Goal: Use online tool/utility: Use online tool/utility

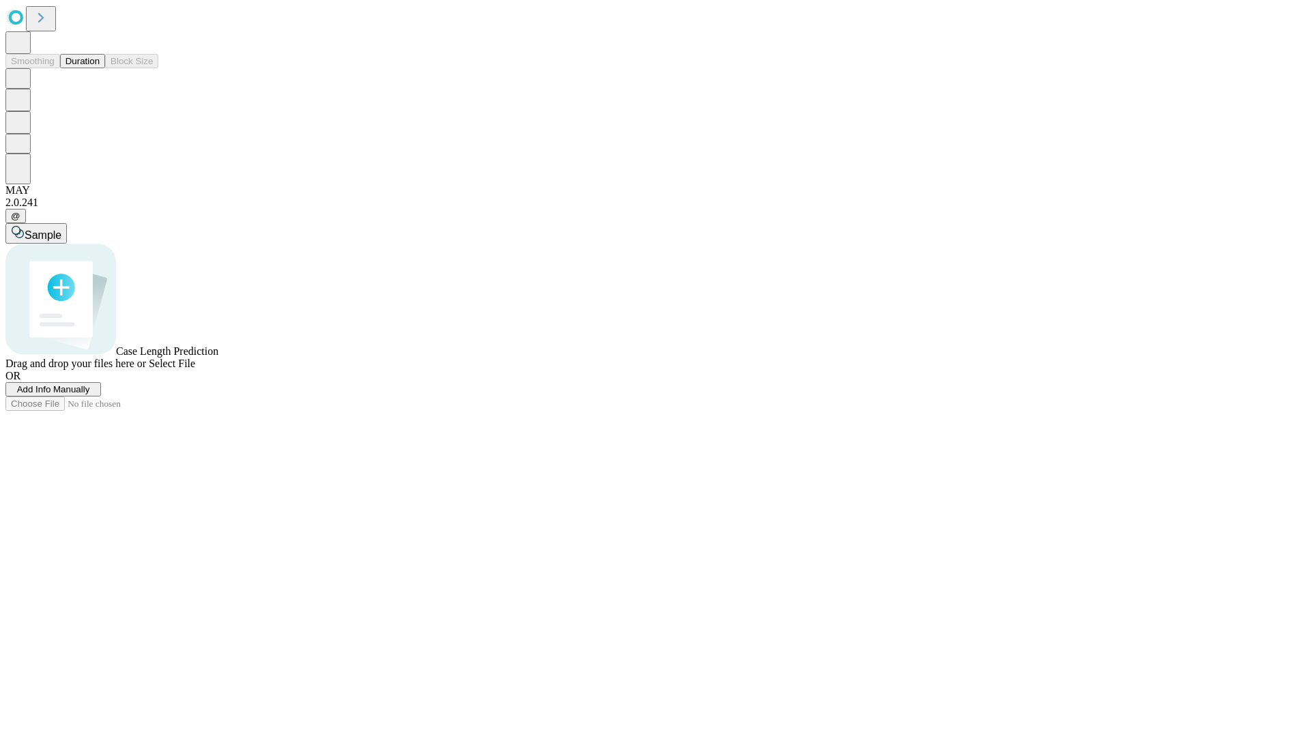
click at [100, 68] on button "Duration" at bounding box center [82, 61] width 45 height 14
click at [90, 394] on span "Add Info Manually" at bounding box center [53, 389] width 73 height 10
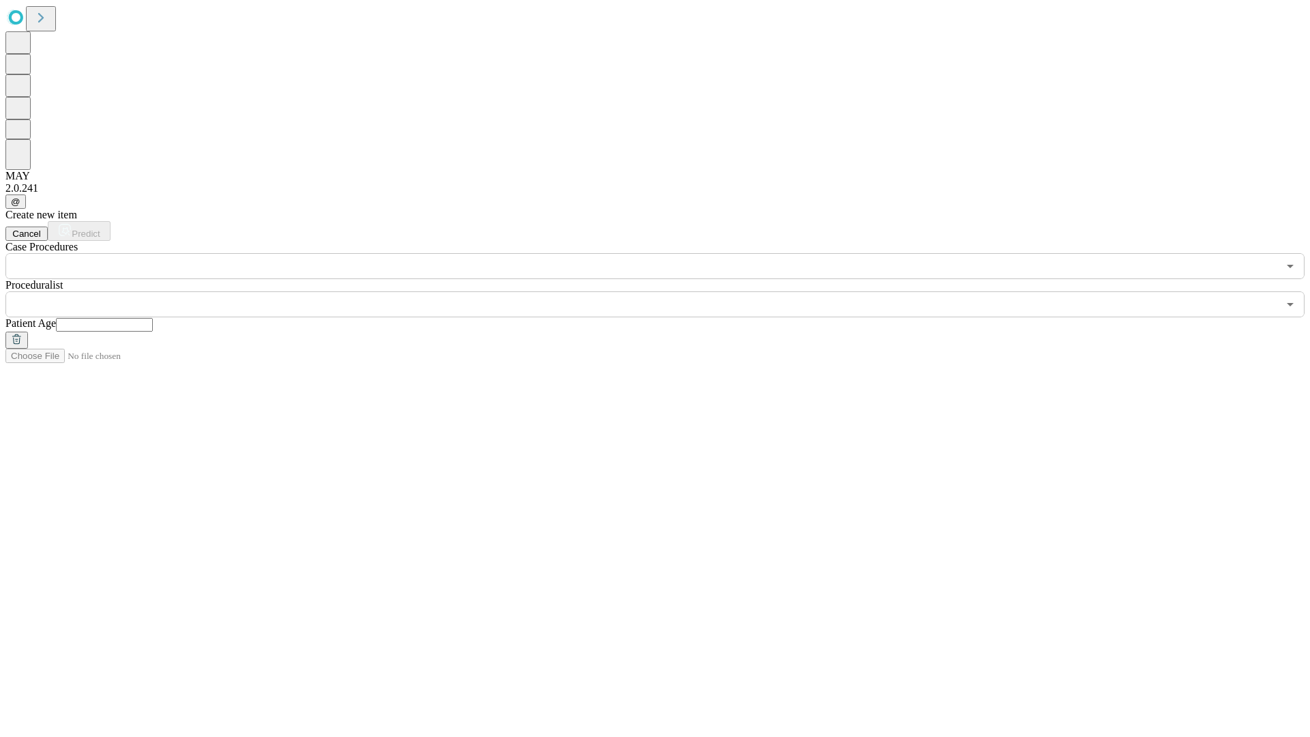
click at [153, 318] on input "text" at bounding box center [104, 325] width 97 height 14
type input "**"
click at [665, 291] on input "text" at bounding box center [641, 304] width 1272 height 26
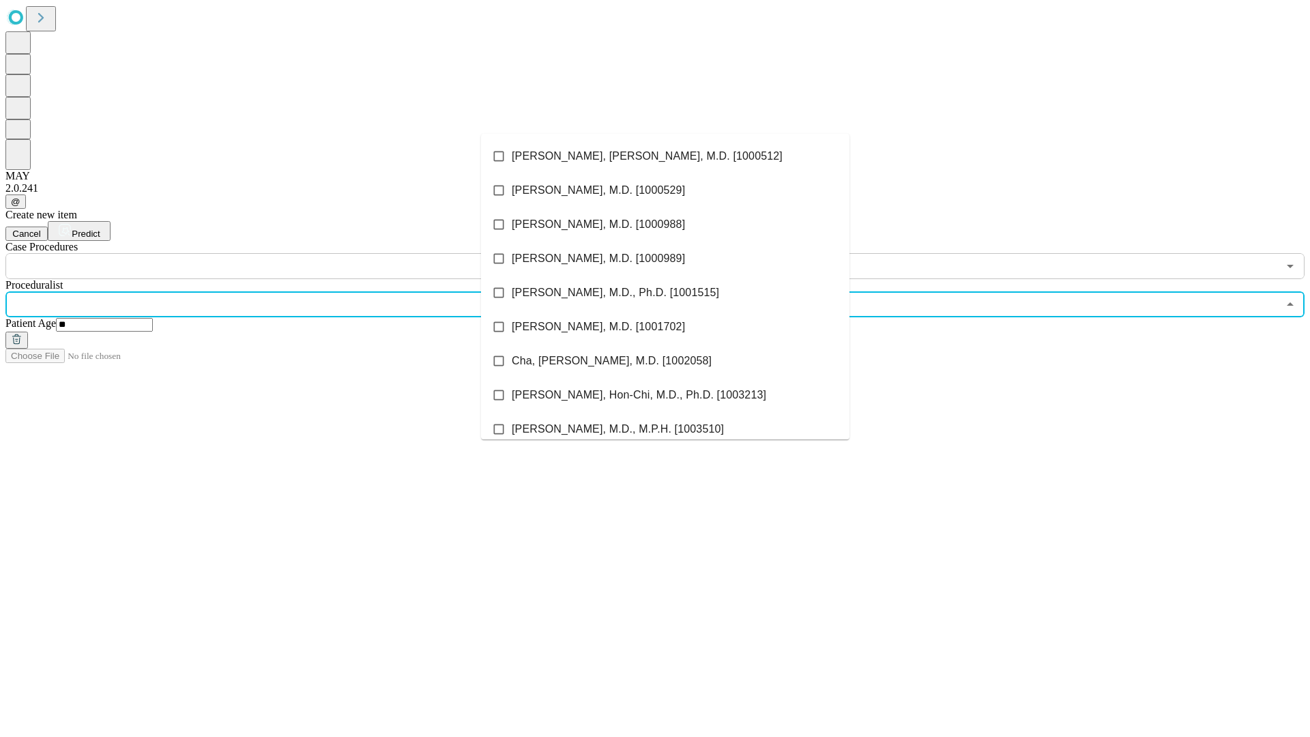
click at [665, 156] on li "[PERSON_NAME], [PERSON_NAME], M.D. [1000512]" at bounding box center [665, 156] width 368 height 34
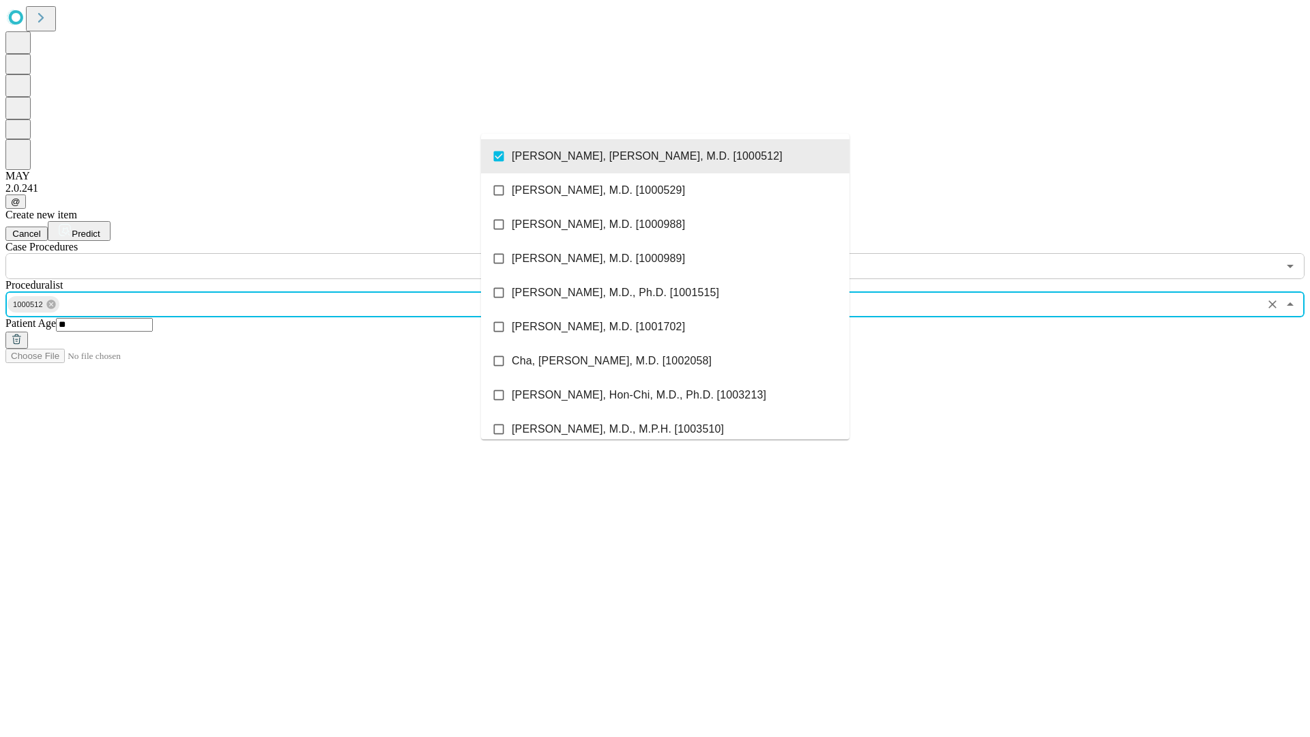
click at [287, 253] on input "text" at bounding box center [641, 266] width 1272 height 26
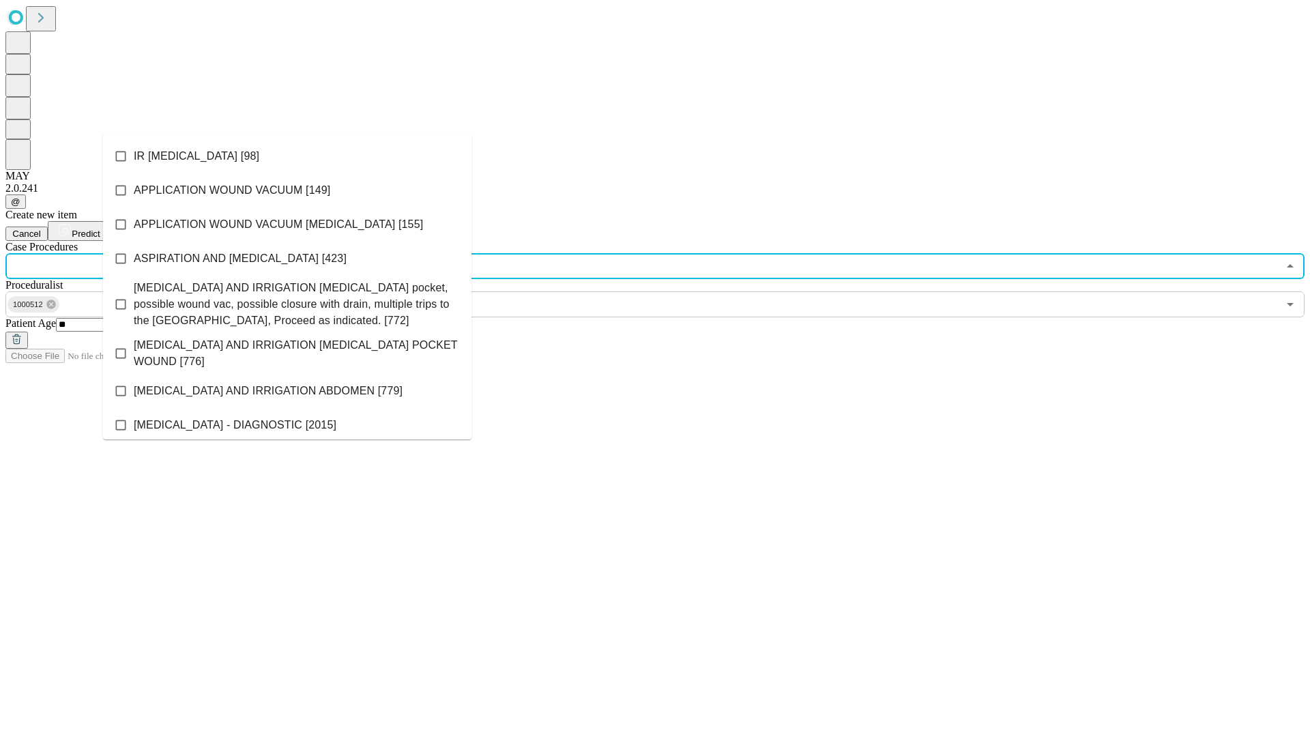
click at [287, 156] on li "IR [MEDICAL_DATA] [98]" at bounding box center [287, 156] width 368 height 34
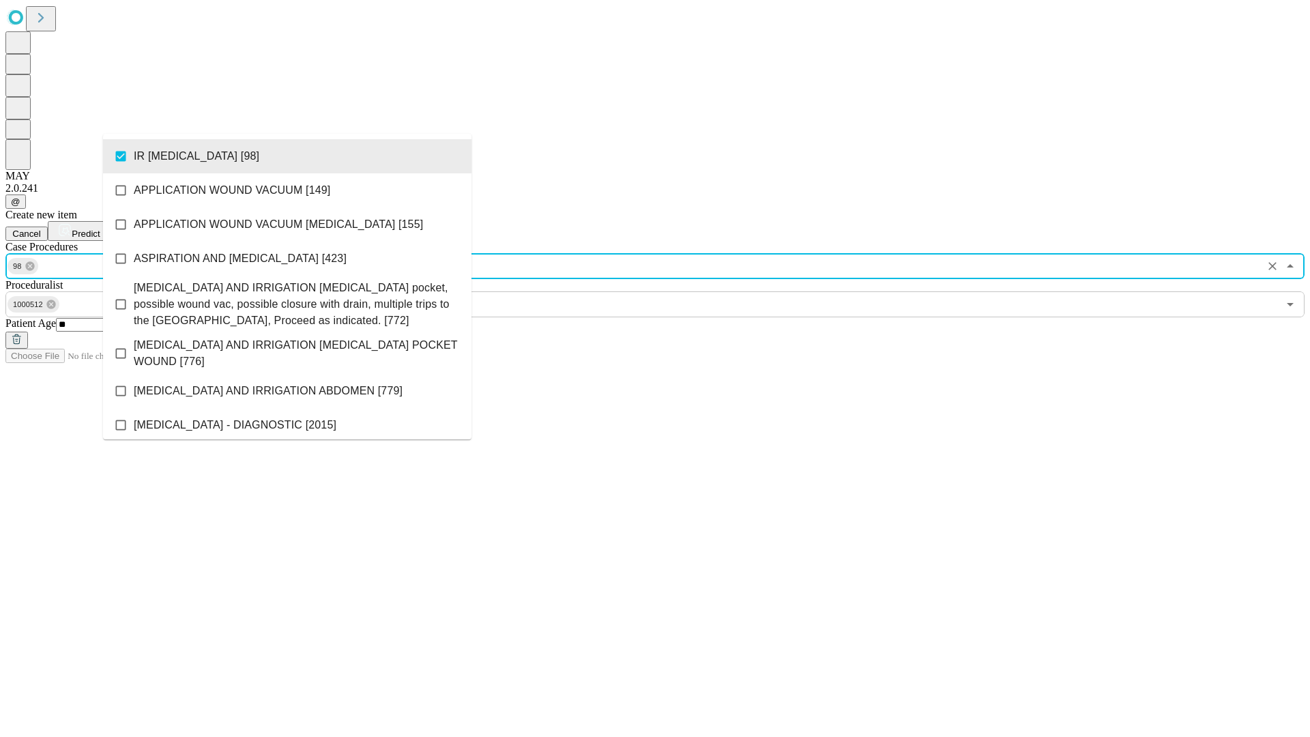
click at [100, 229] on span "Predict" at bounding box center [86, 234] width 28 height 10
